Goal: Task Accomplishment & Management: Use online tool/utility

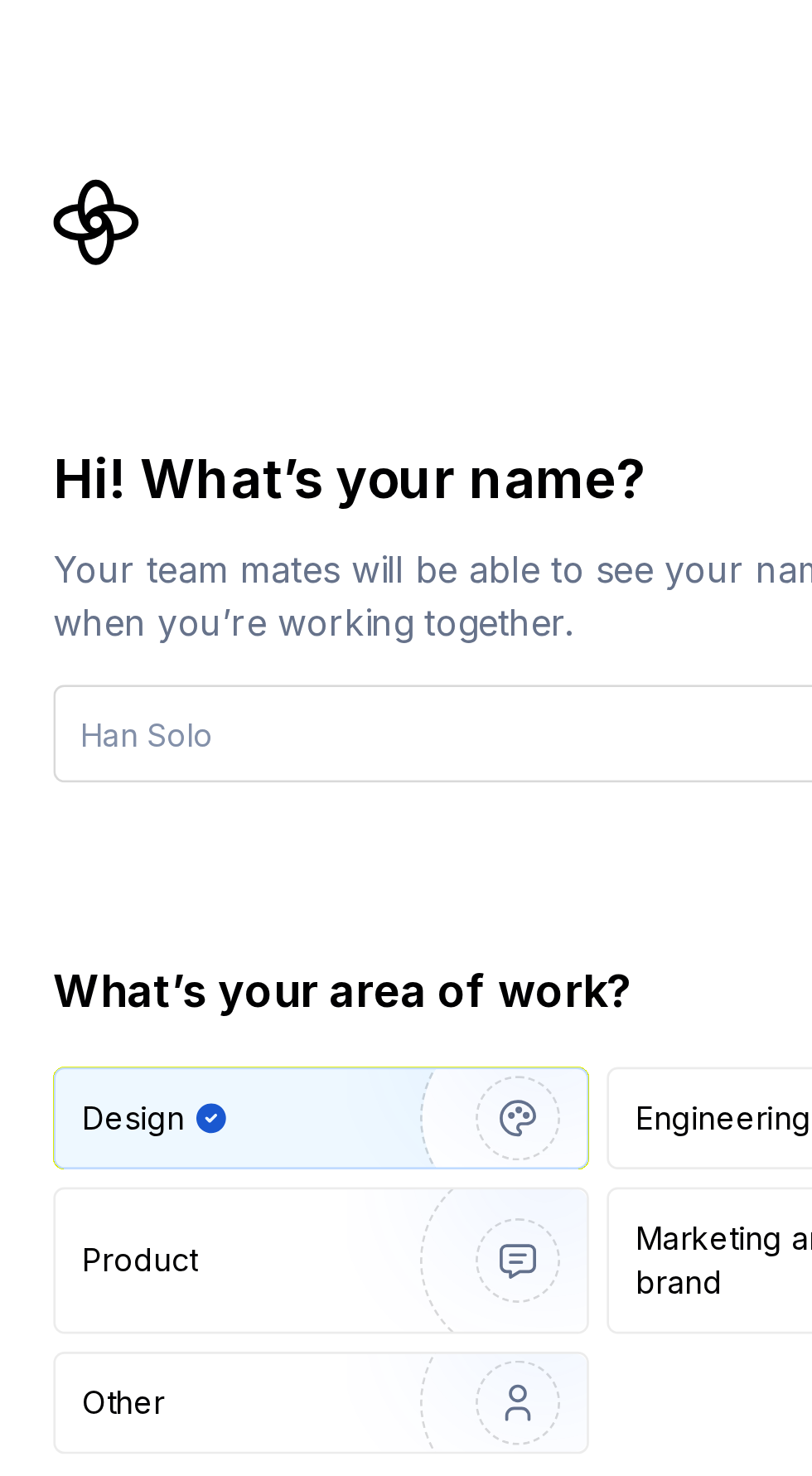
click at [72, 274] on input "text" at bounding box center [223, 273] width 406 height 36
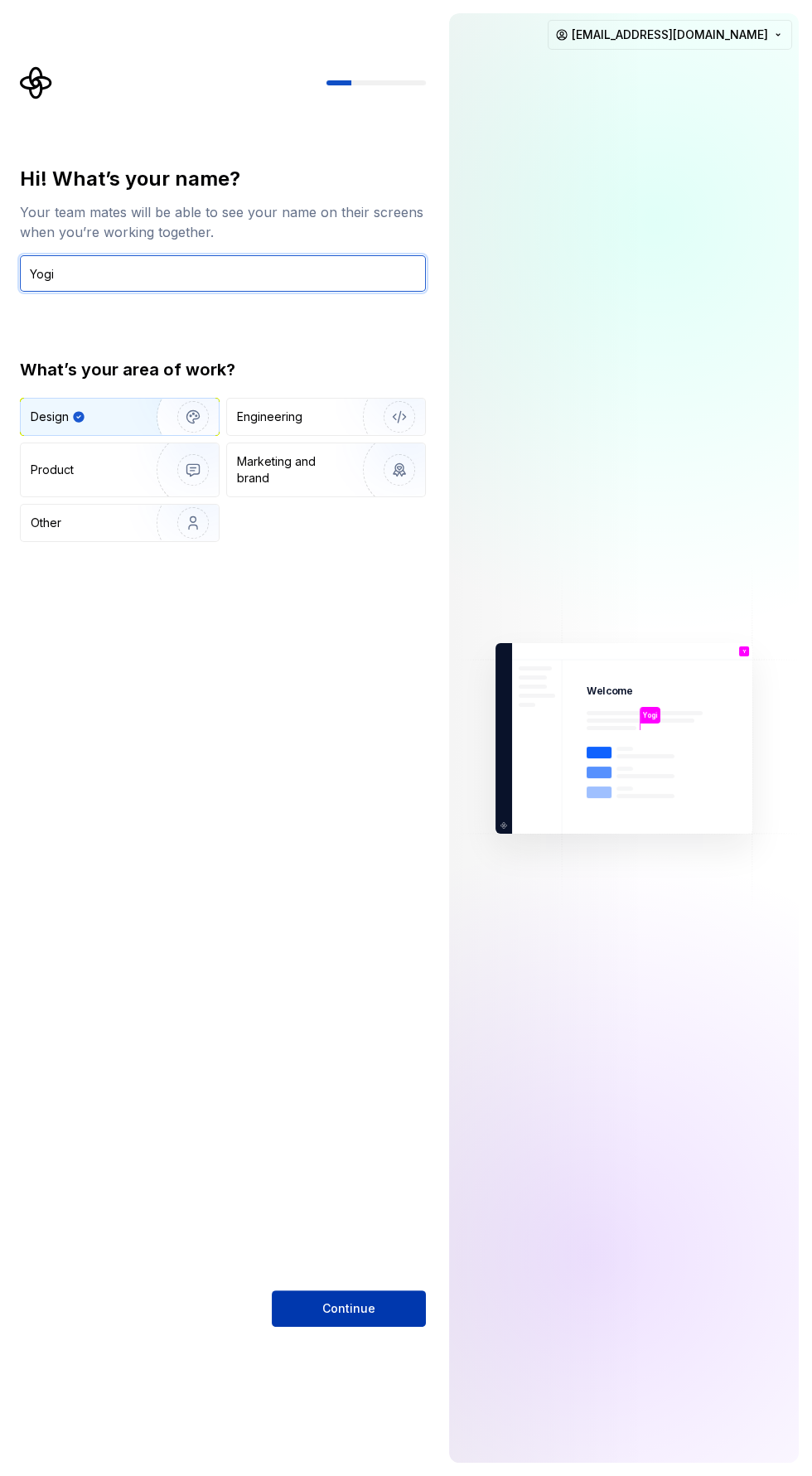
type input "Yogi"
click at [399, 1304] on button "Continue" at bounding box center [348, 1307] width 154 height 36
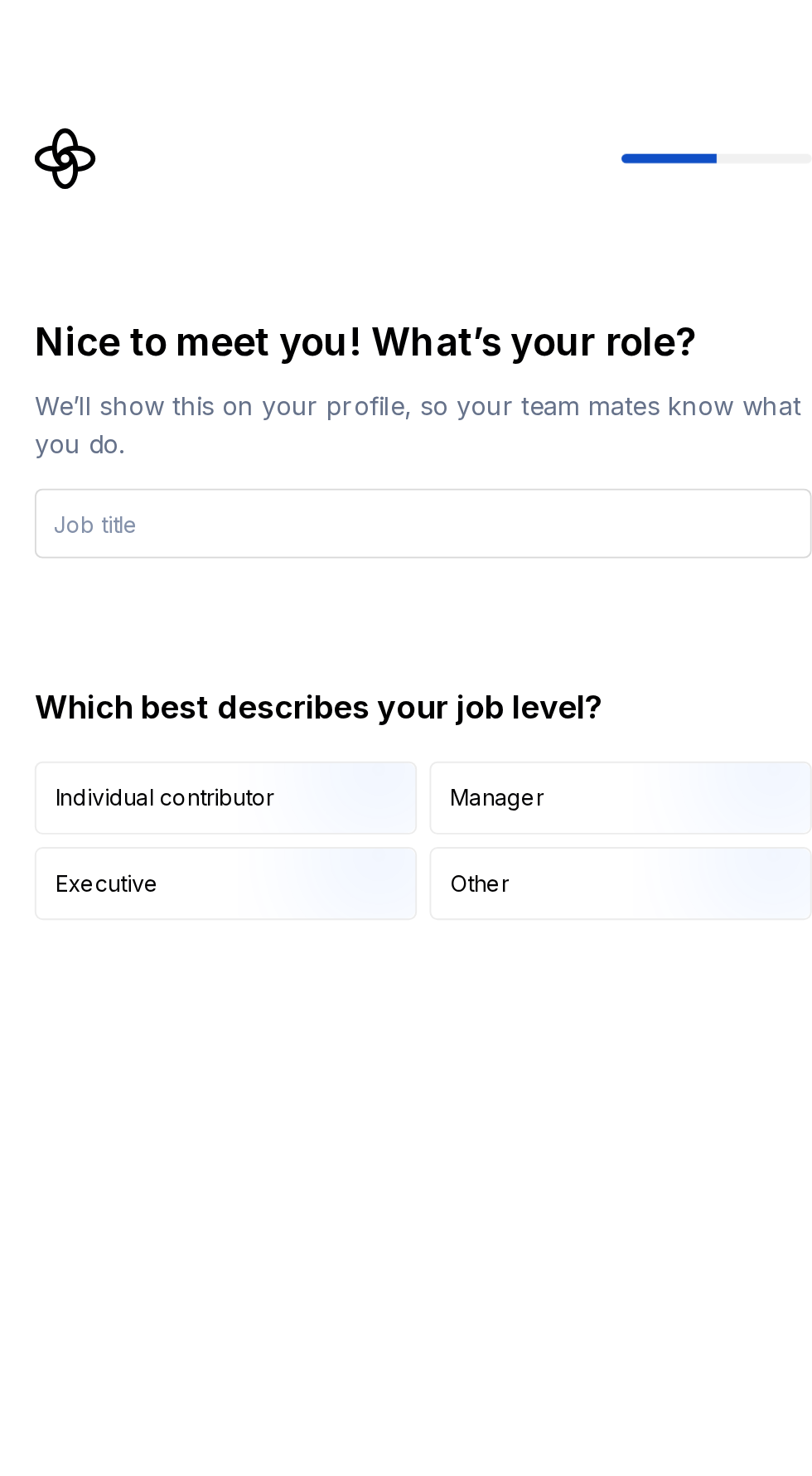
click at [316, 276] on input "text" at bounding box center [223, 273] width 406 height 36
type input "Programmer"
click at [348, 650] on div "Nice to meet you! What’s your role? We’ll show this on your profile, so your te…" at bounding box center [223, 746] width 406 height 1160
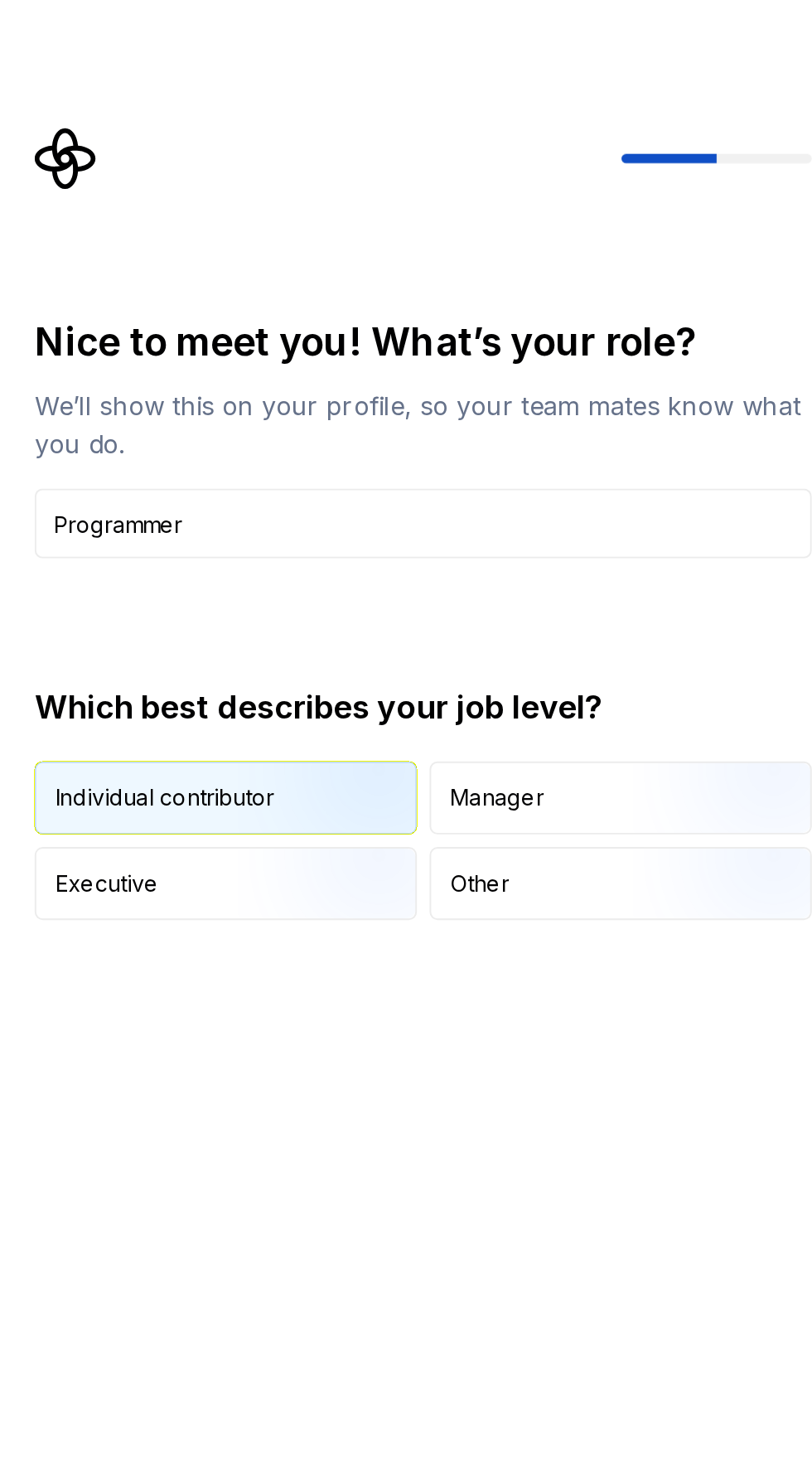
click at [158, 421] on img "button" at bounding box center [179, 437] width 106 height 111
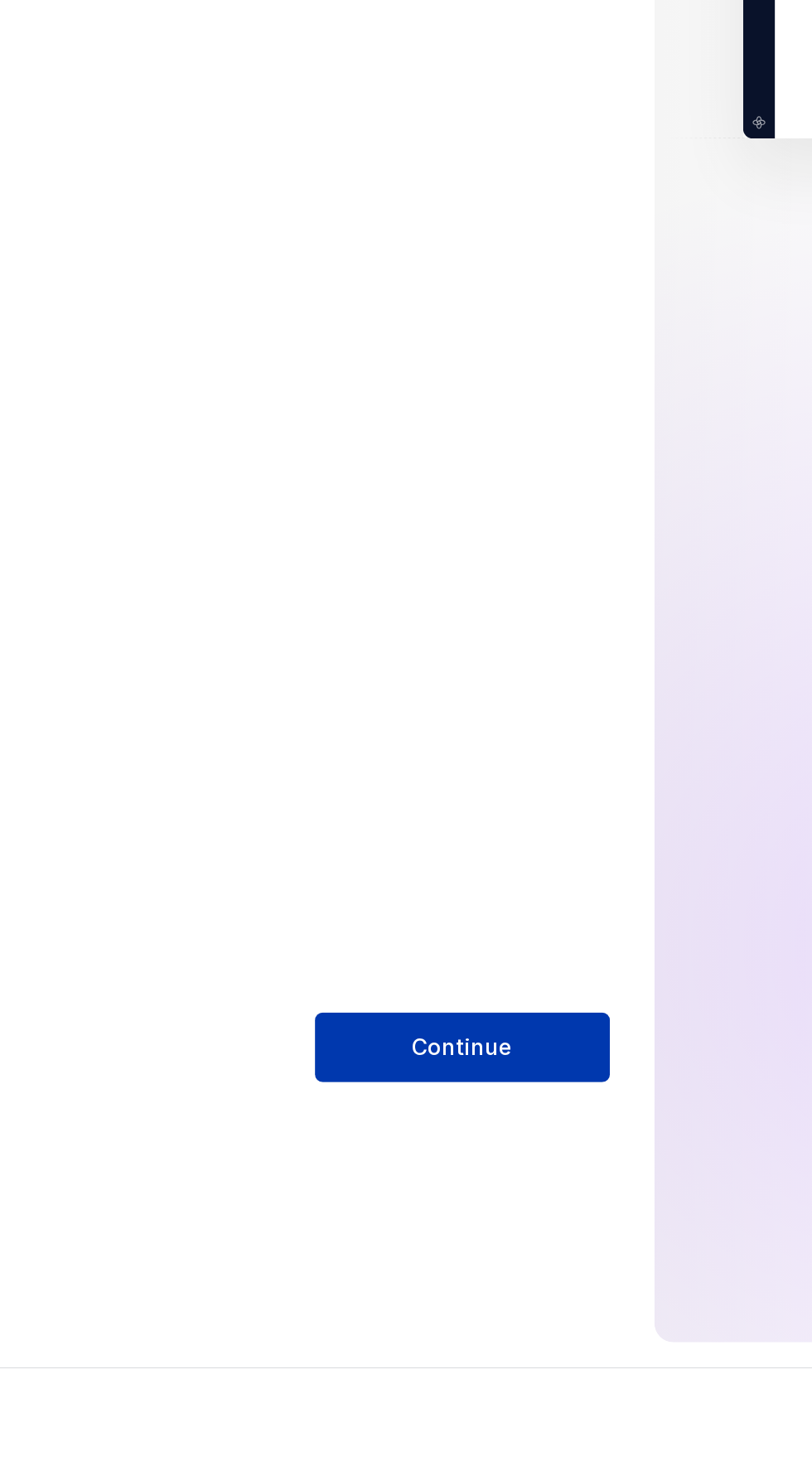
click at [404, 1308] on button "Continue" at bounding box center [348, 1307] width 154 height 36
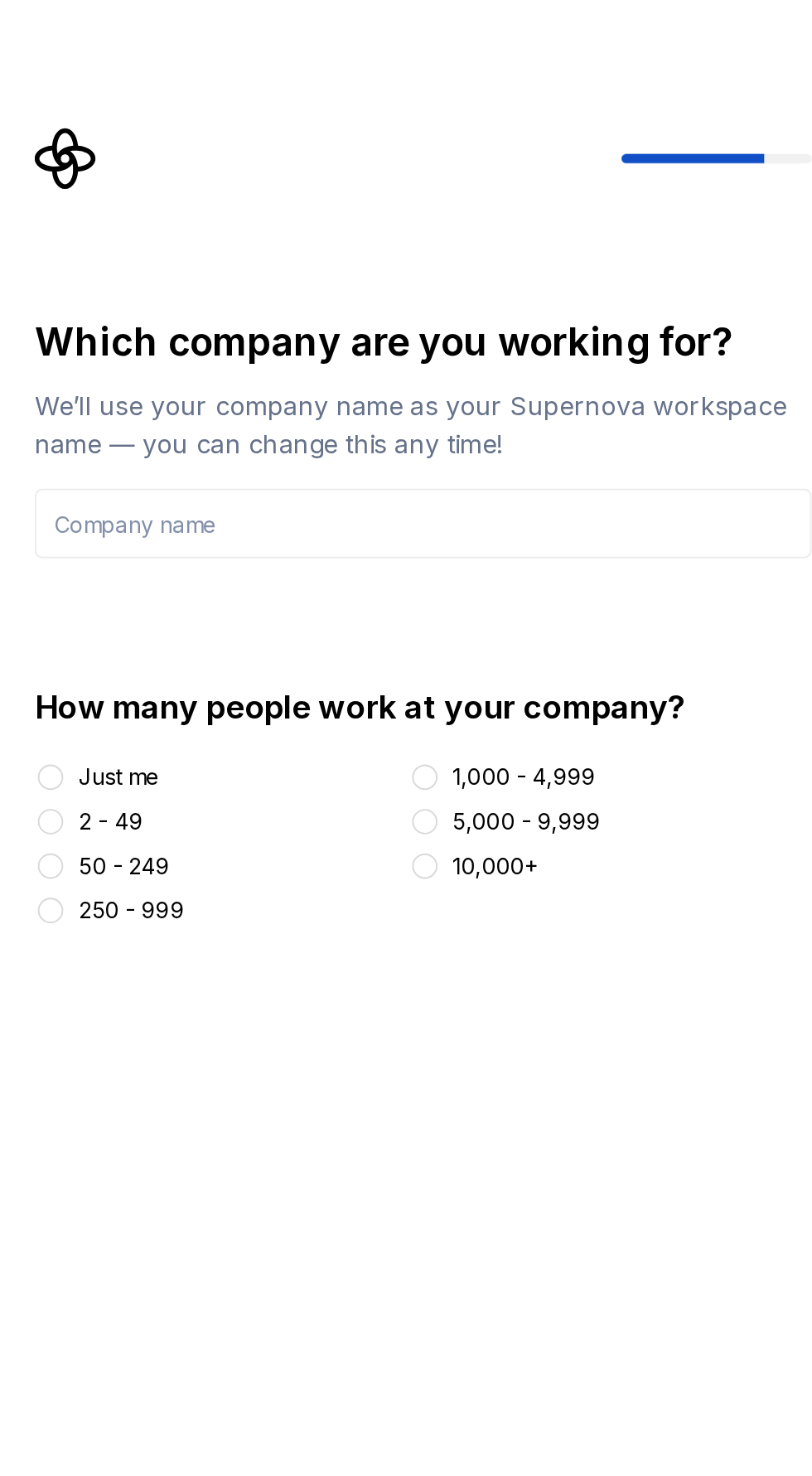
type input "D"
click at [40, 521] on div "Which company are you working for? We’ll use your company name as your Supernov…" at bounding box center [223, 746] width 406 height 1160
click at [72, 401] on div "Just me" at bounding box center [63, 406] width 42 height 17
click at [34, 401] on button "Just me" at bounding box center [28, 406] width 13 height 13
click at [174, 266] on input "text" at bounding box center [223, 273] width 406 height 36
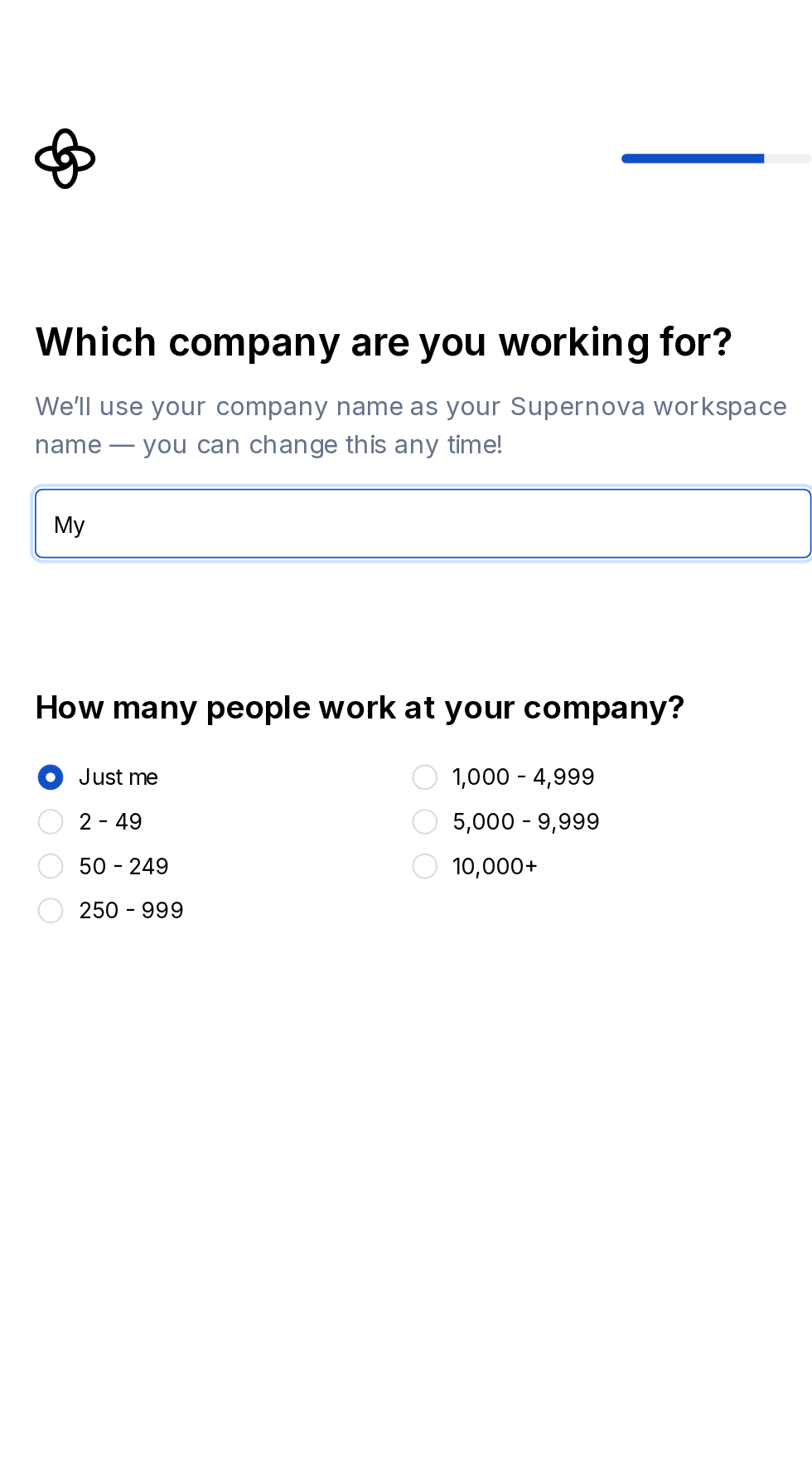
type input "M"
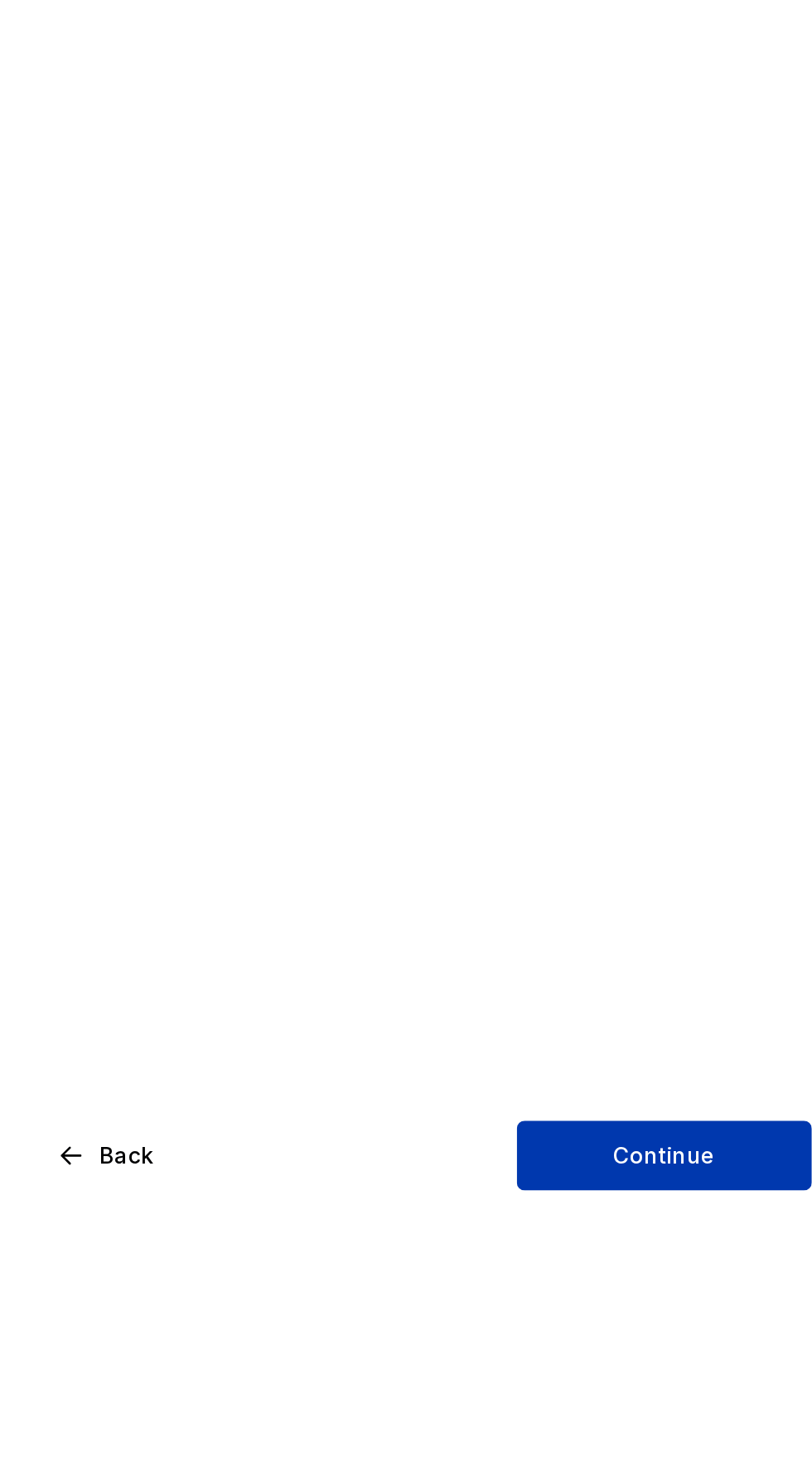
type input "No Company"
click at [373, 1296] on button "Continue" at bounding box center [348, 1307] width 154 height 36
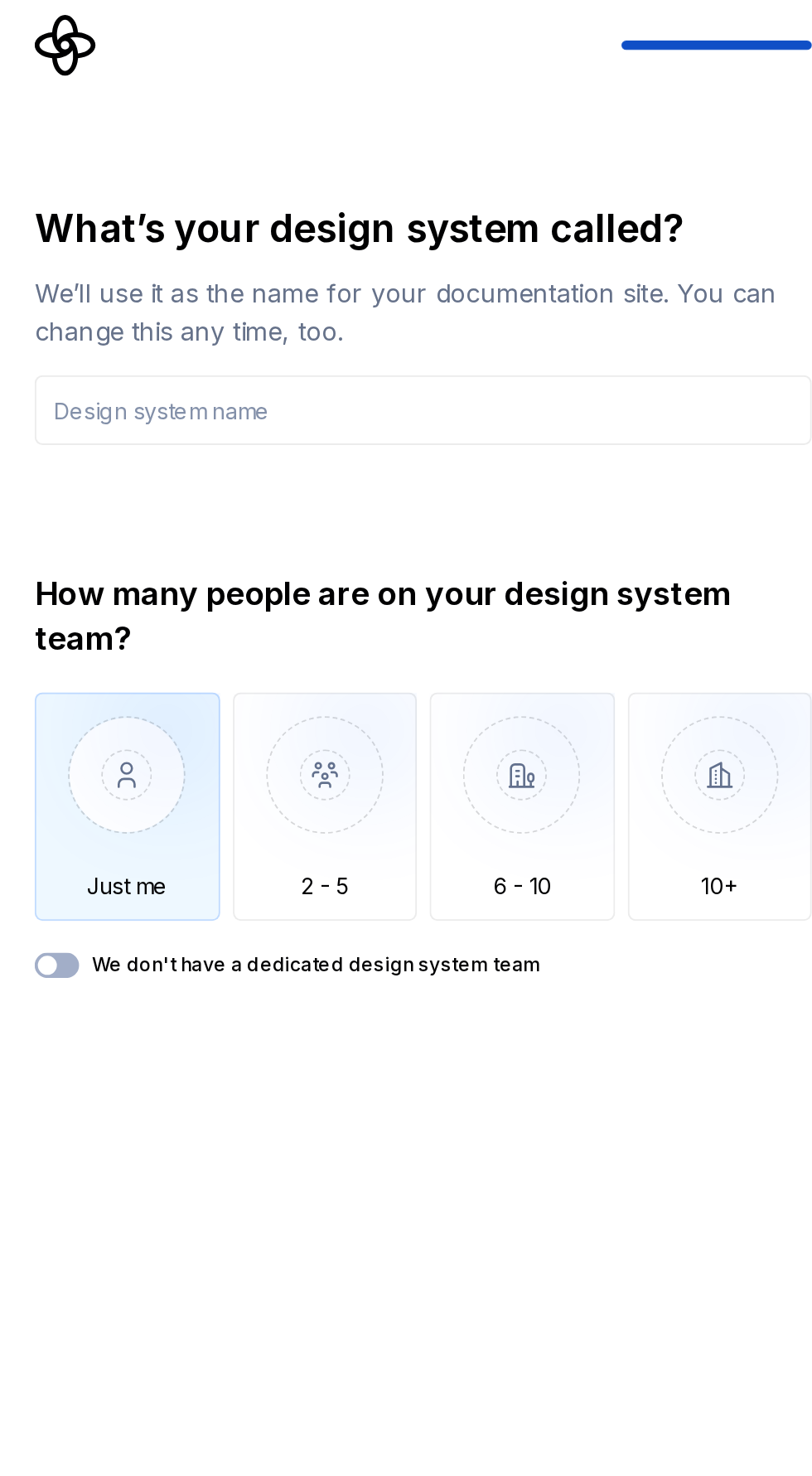
click at [72, 505] on img "button" at bounding box center [68, 476] width 97 height 111
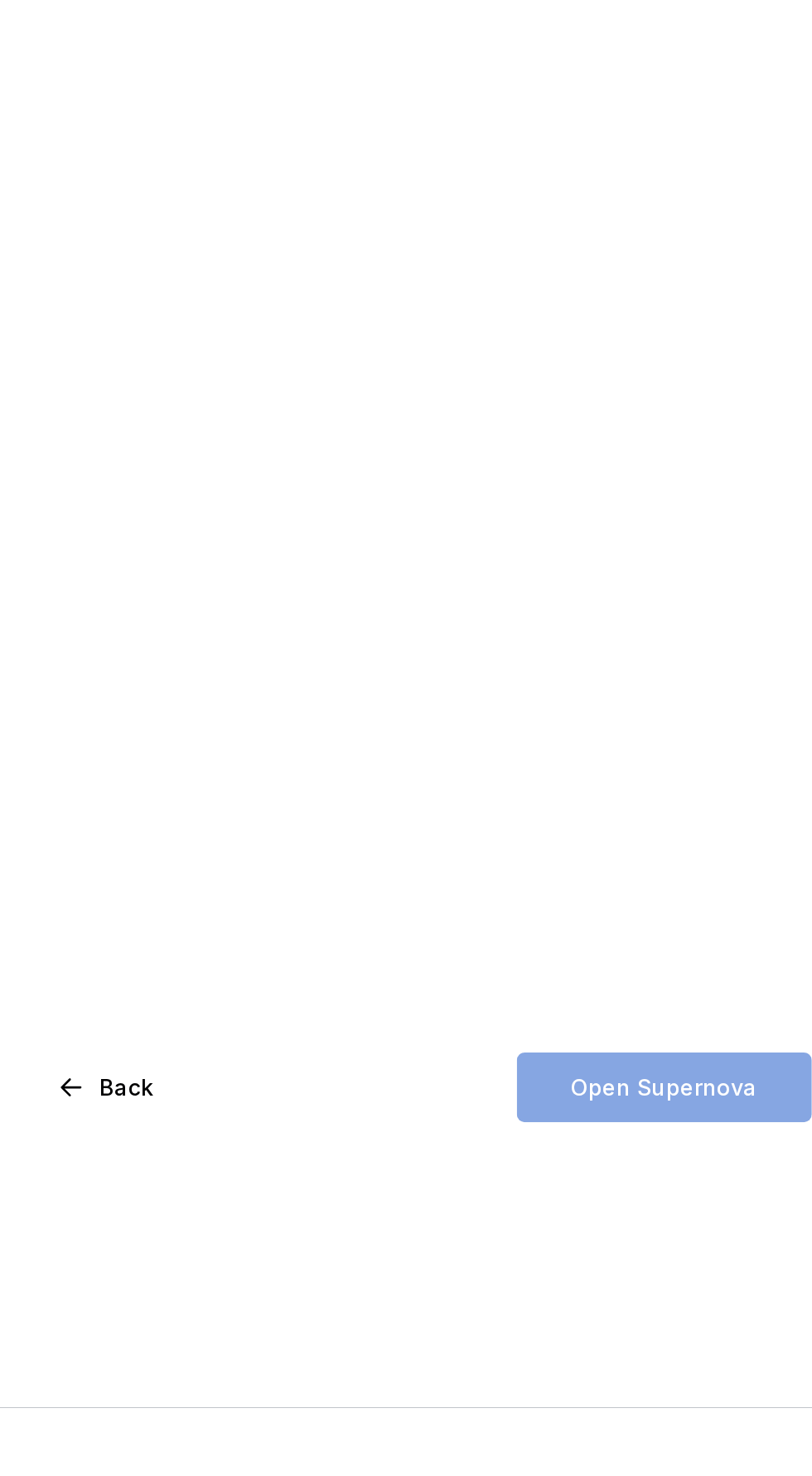
click at [372, 1303] on div "Open Supernova" at bounding box center [348, 1307] width 154 height 36
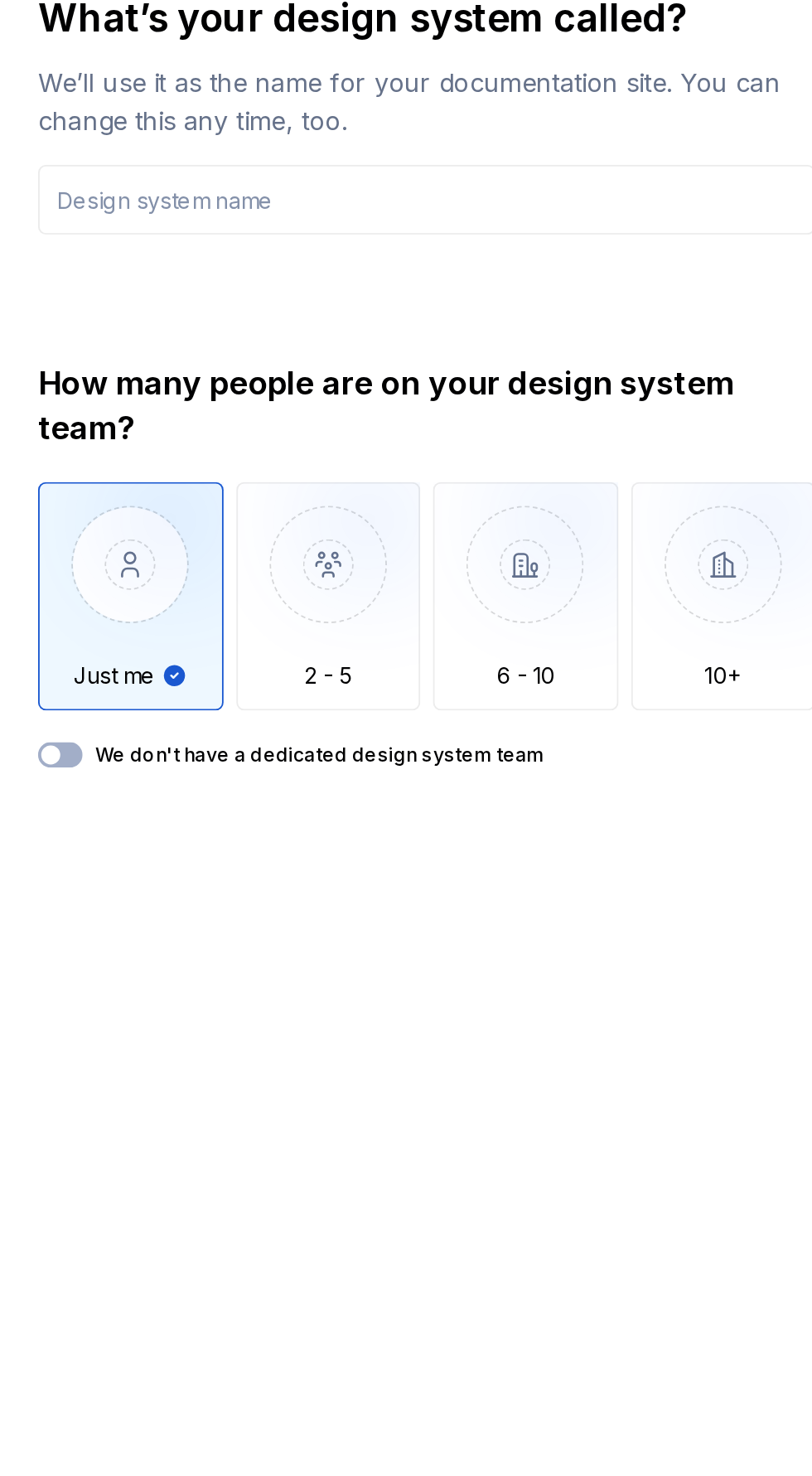
click at [249, 564] on label "We don't have a dedicated design system team" at bounding box center [167, 563] width 235 height 13
click at [43, 564] on button "We don't have a dedicated design system team" at bounding box center [31, 563] width 23 height 13
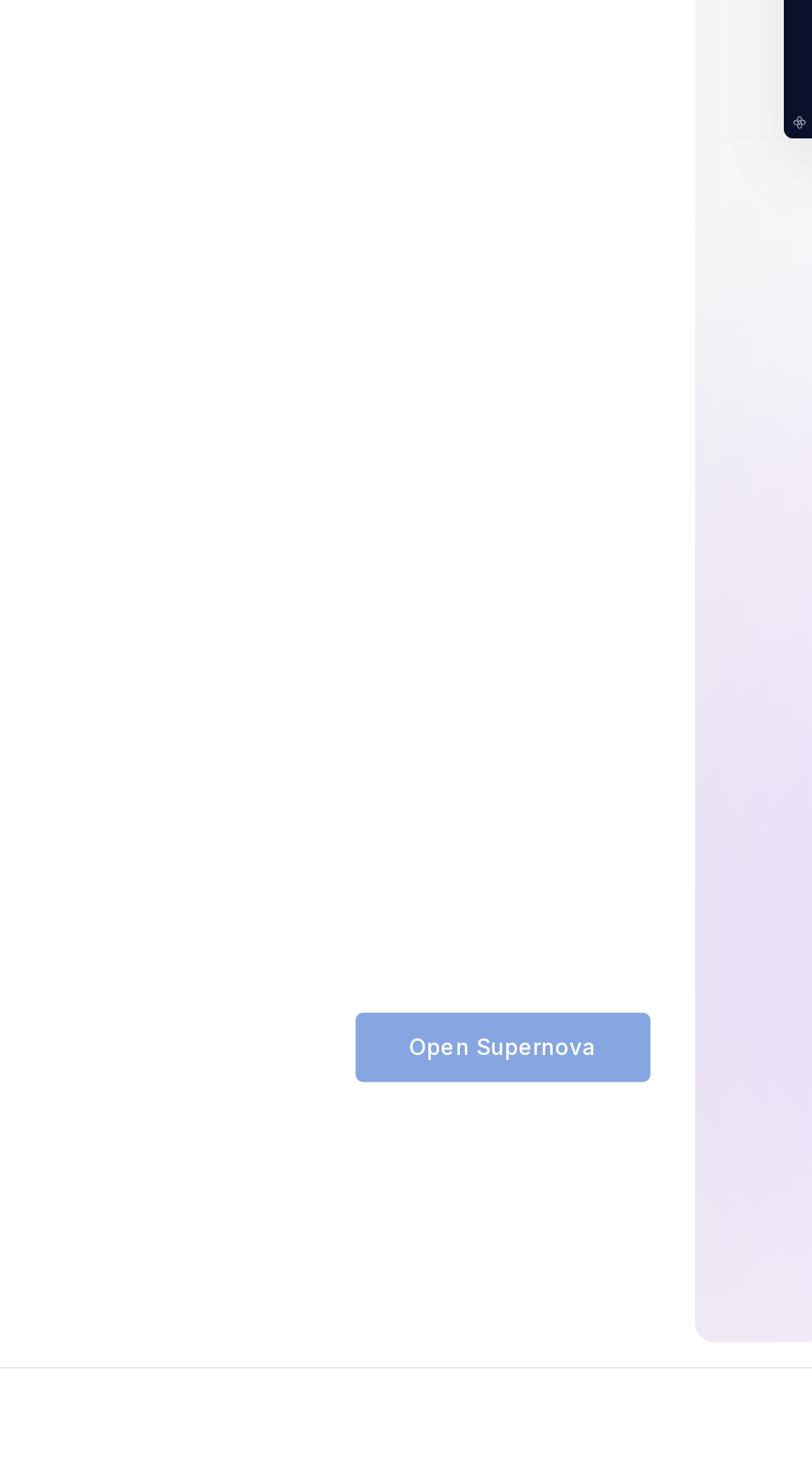
click at [373, 1315] on div "Open Supernova" at bounding box center [348, 1307] width 154 height 36
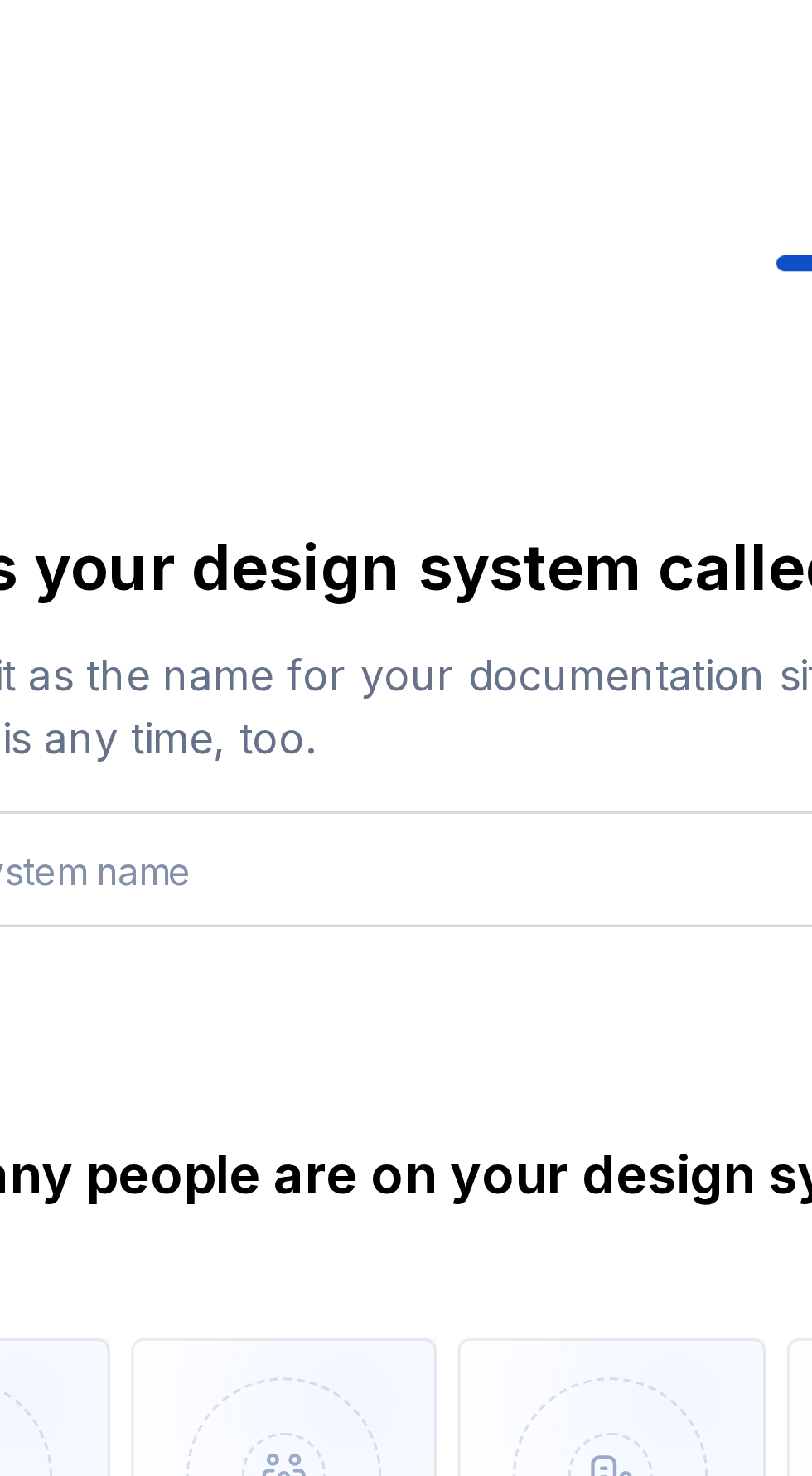
click at [247, 277] on input "text" at bounding box center [223, 273] width 406 height 36
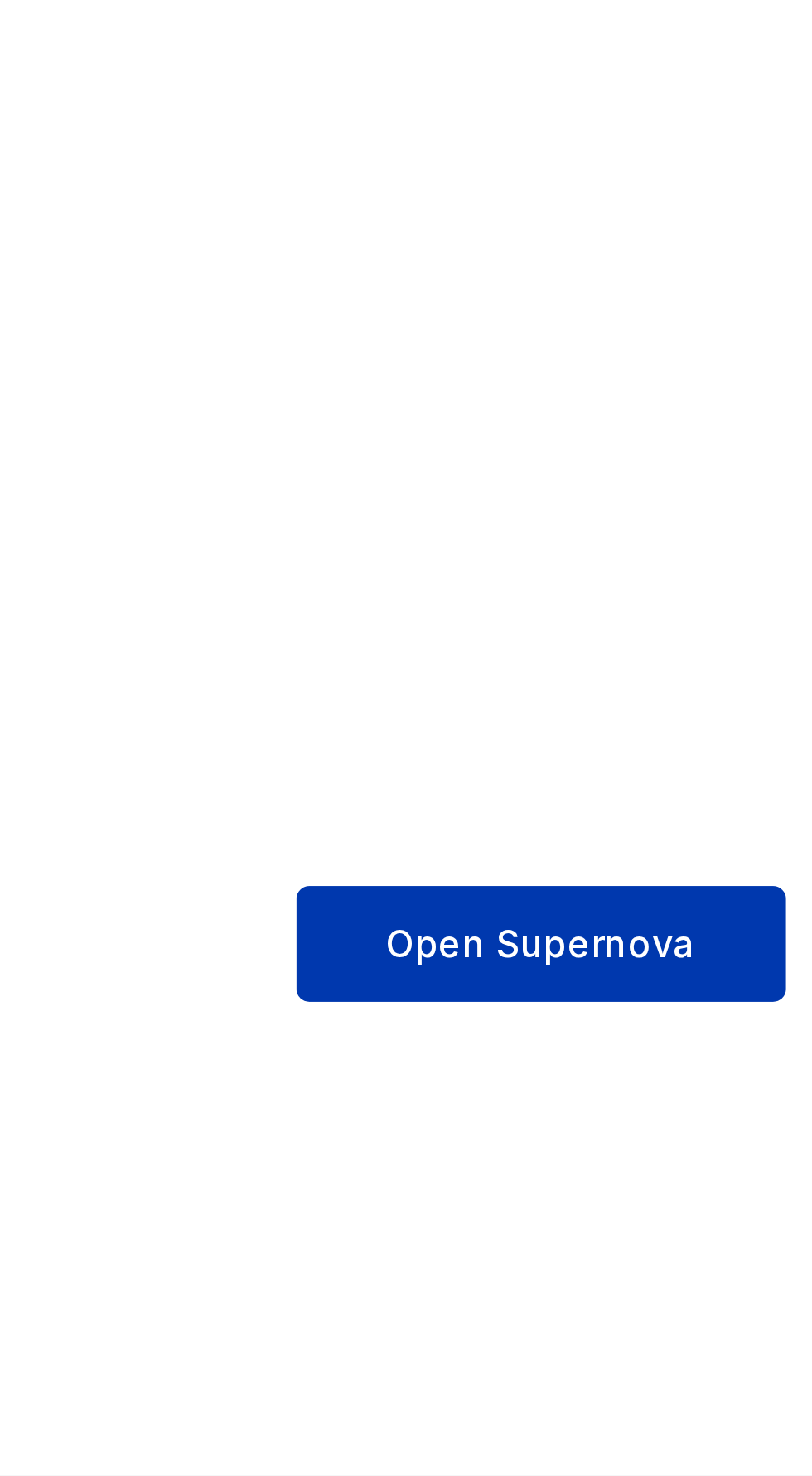
type input "_"
click at [372, 1293] on button "Open Supernova" at bounding box center [348, 1307] width 154 height 36
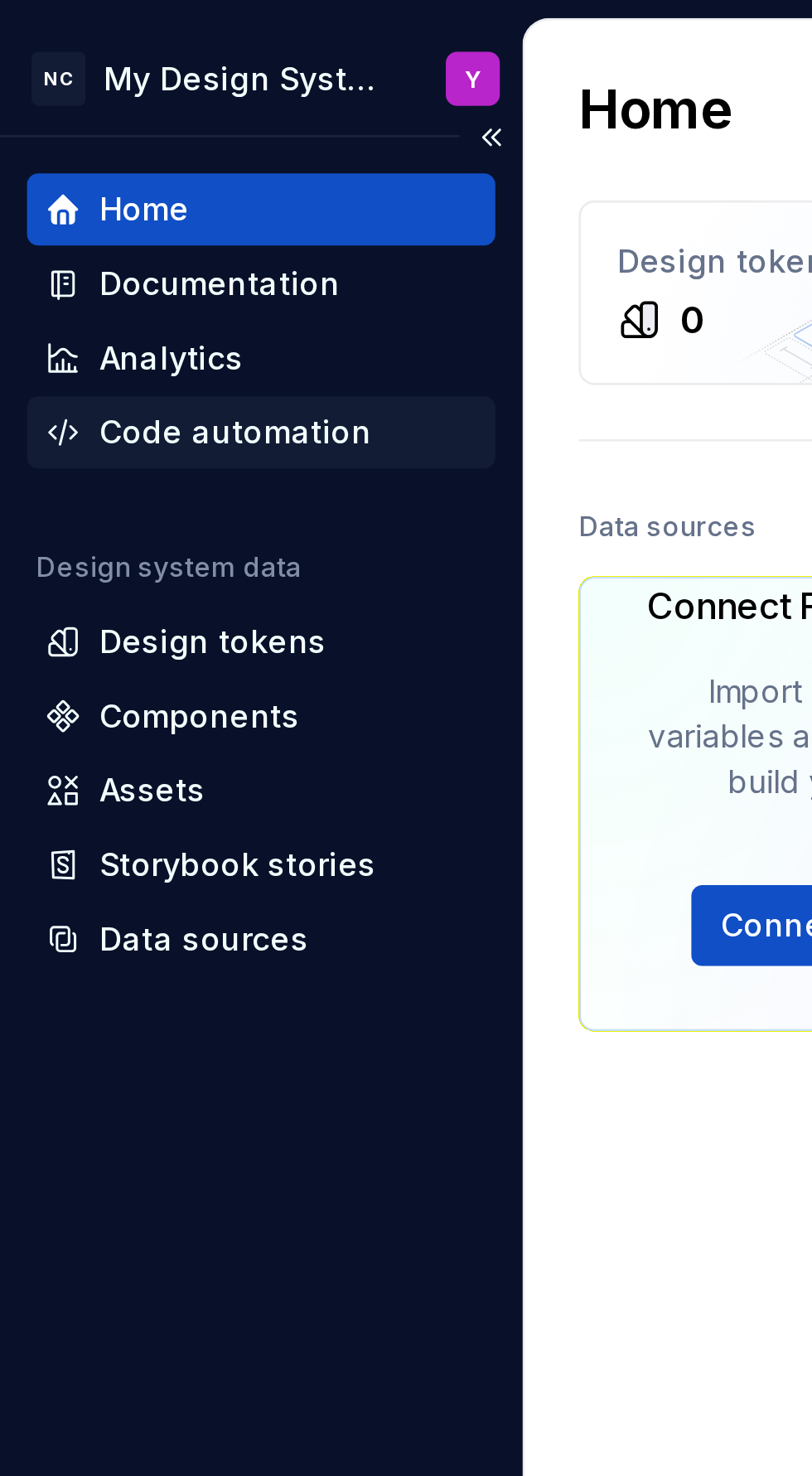
click at [43, 171] on div "Code automation" at bounding box center [96, 159] width 172 height 26
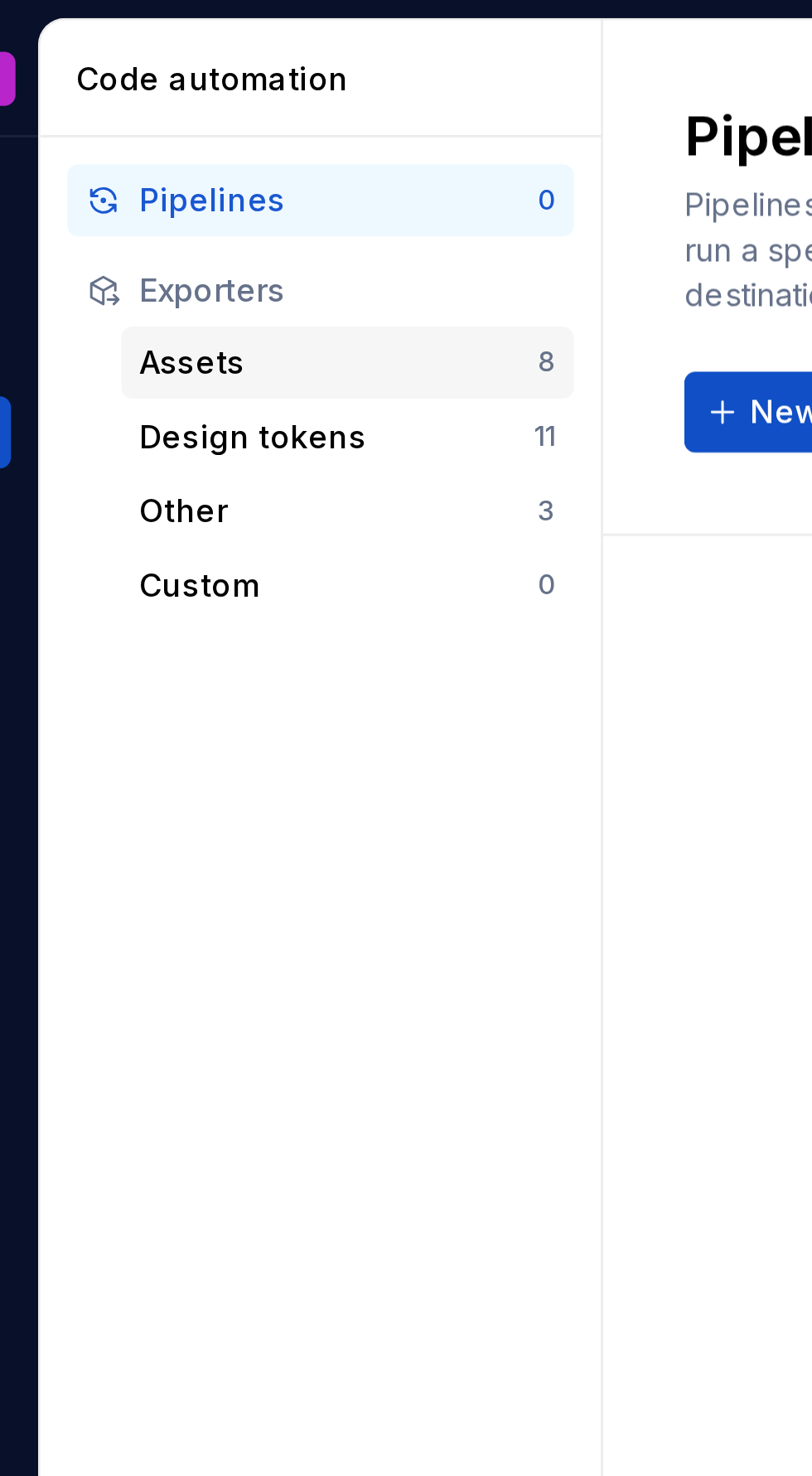
click at [240, 143] on div "Assets 8" at bounding box center [305, 133] width 167 height 26
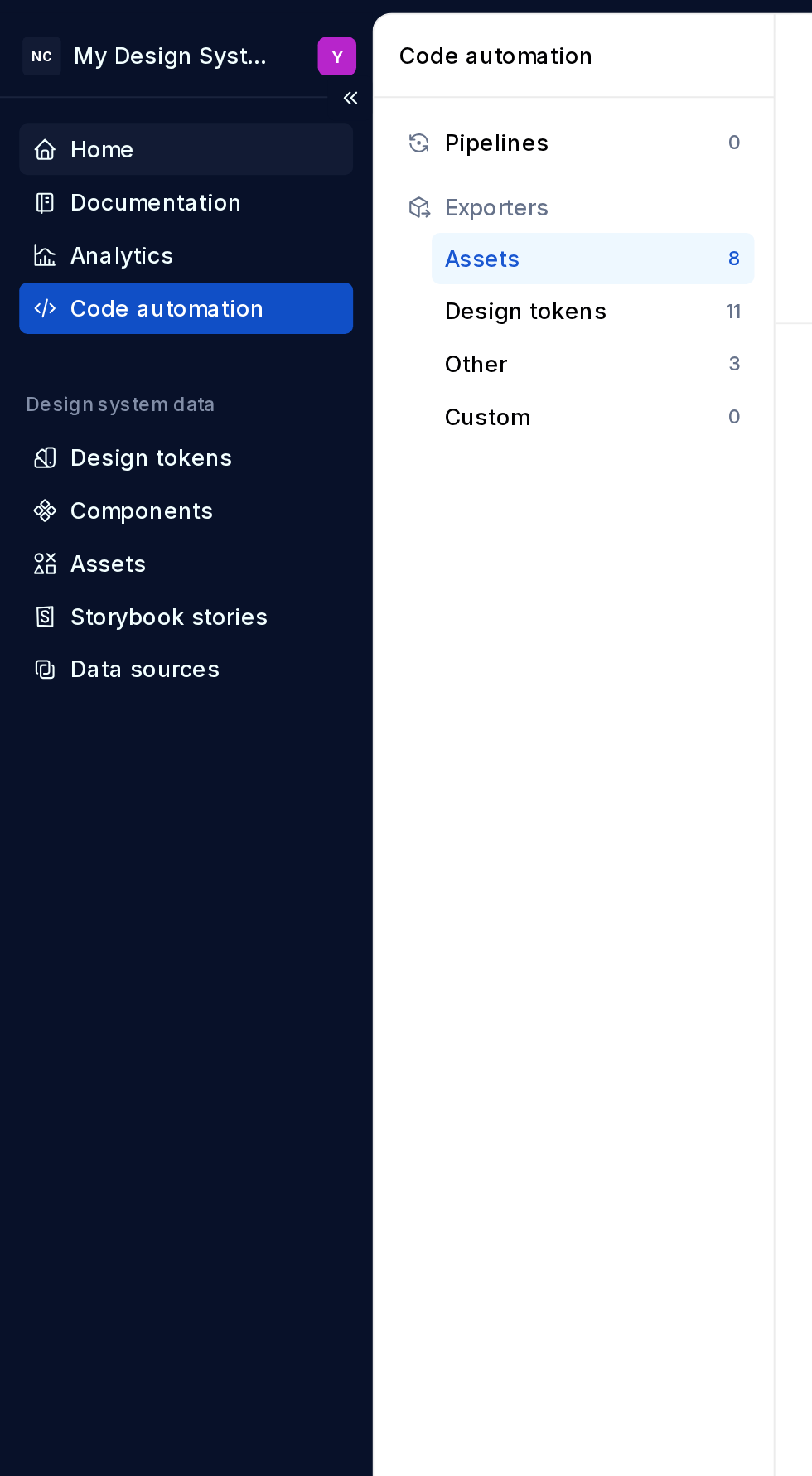
click at [44, 86] on div "Home" at bounding box center [96, 77] width 172 height 26
